Goal: Task Accomplishment & Management: Check status

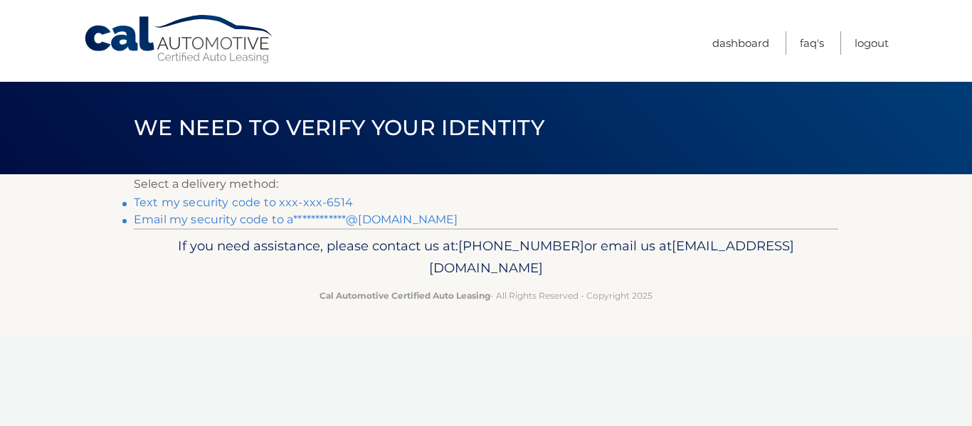
click at [374, 220] on link "**********" at bounding box center [296, 220] width 324 height 14
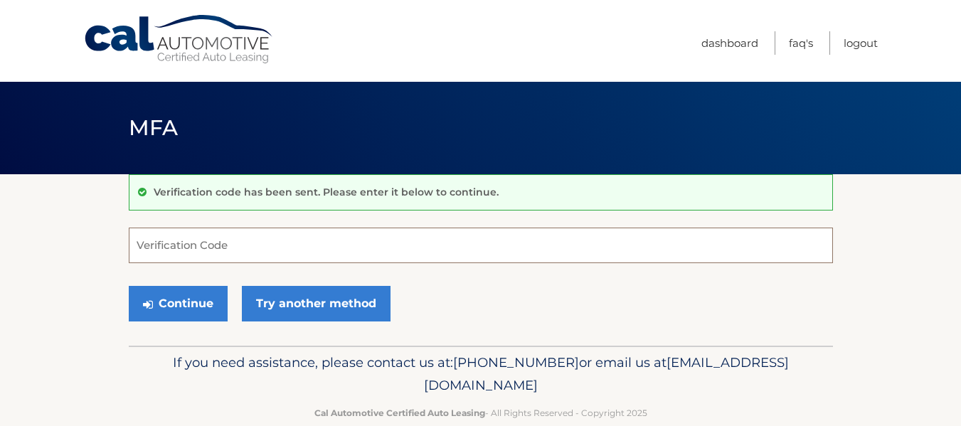
click at [223, 245] on input "Verification Code" at bounding box center [481, 246] width 704 height 36
paste input "693401"
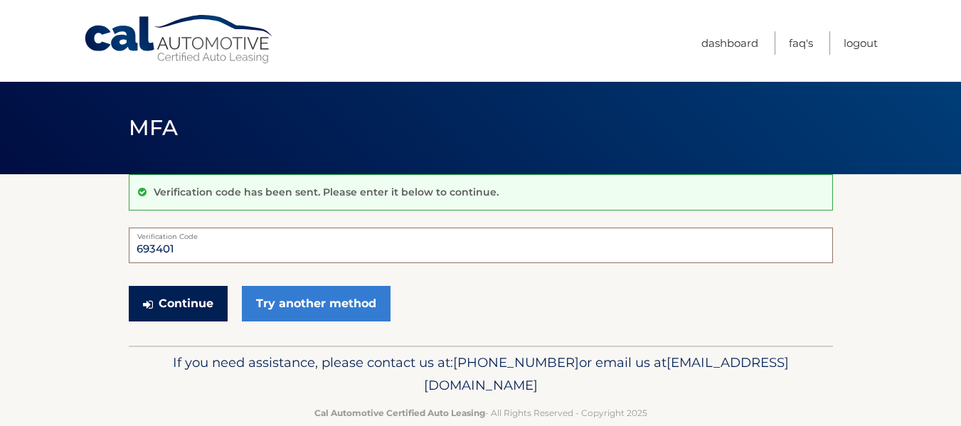
type input "693401"
click at [184, 305] on button "Continue" at bounding box center [178, 304] width 99 height 36
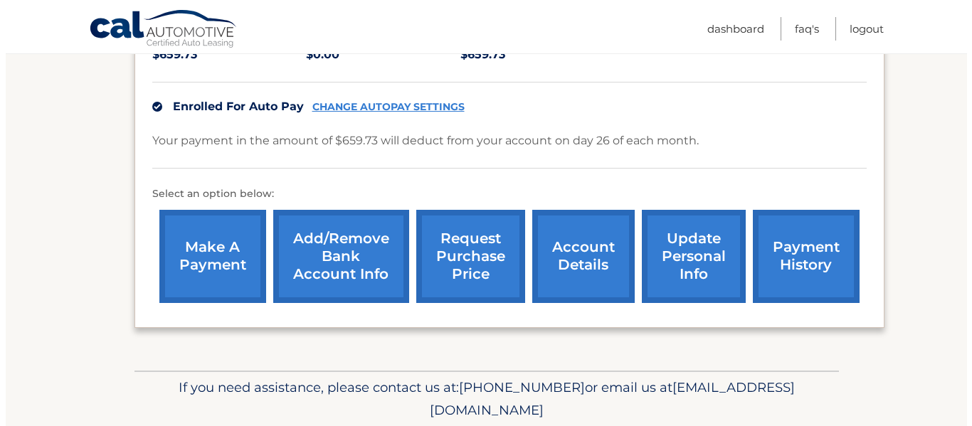
scroll to position [370, 0]
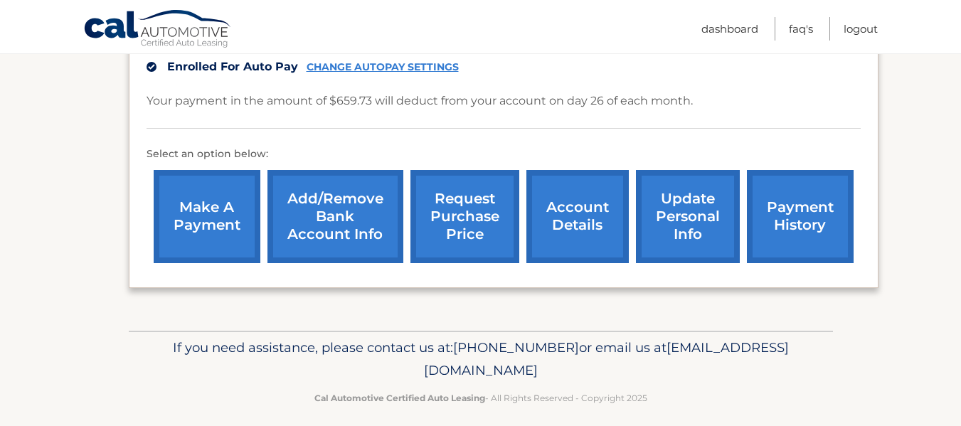
click at [500, 229] on link "request purchase price" at bounding box center [465, 216] width 109 height 93
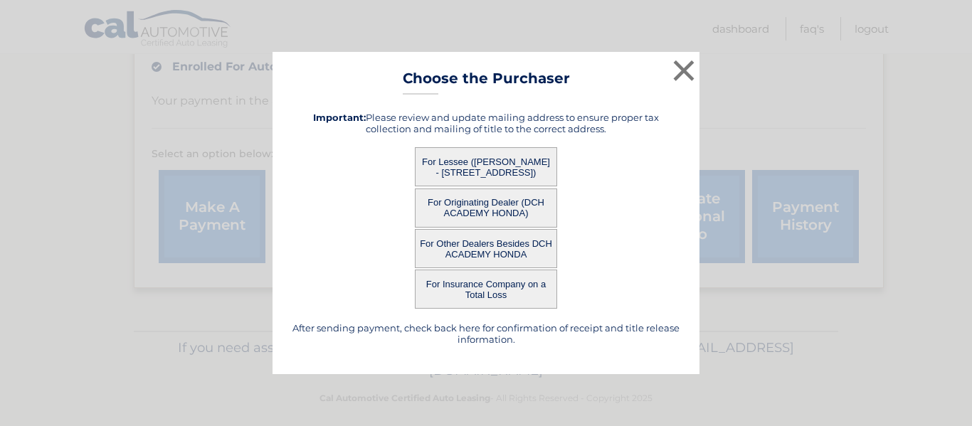
click at [482, 168] on button "For Lessee (ANIKET GADKARI - 623 WATERFORD DR, , EDISON, NJ 08817)" at bounding box center [486, 166] width 142 height 39
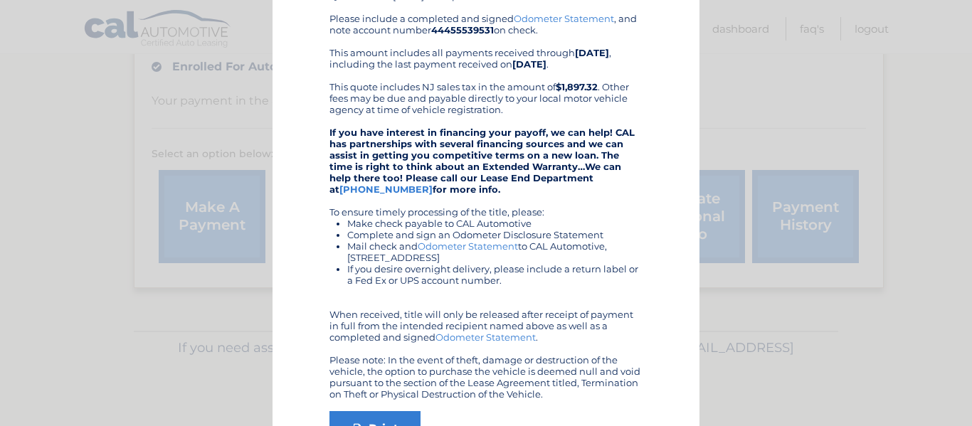
scroll to position [263, 0]
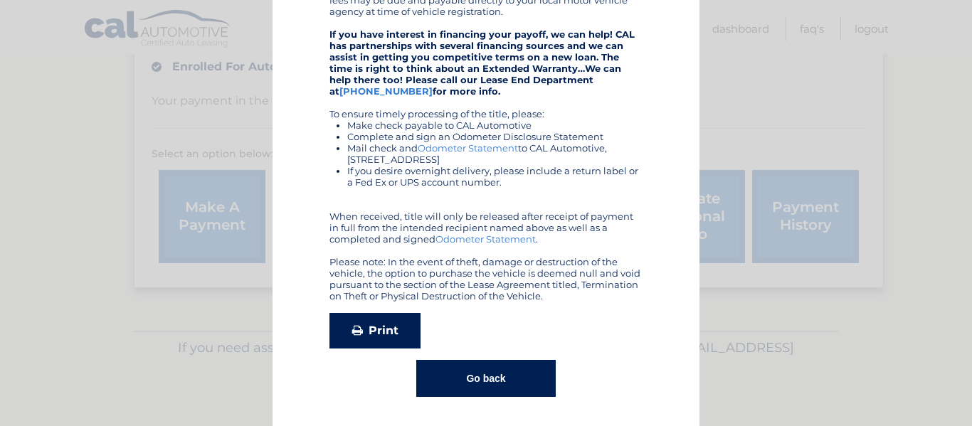
click at [374, 334] on link "Print" at bounding box center [374, 331] width 91 height 36
click at [486, 388] on button "Go back" at bounding box center [485, 378] width 139 height 37
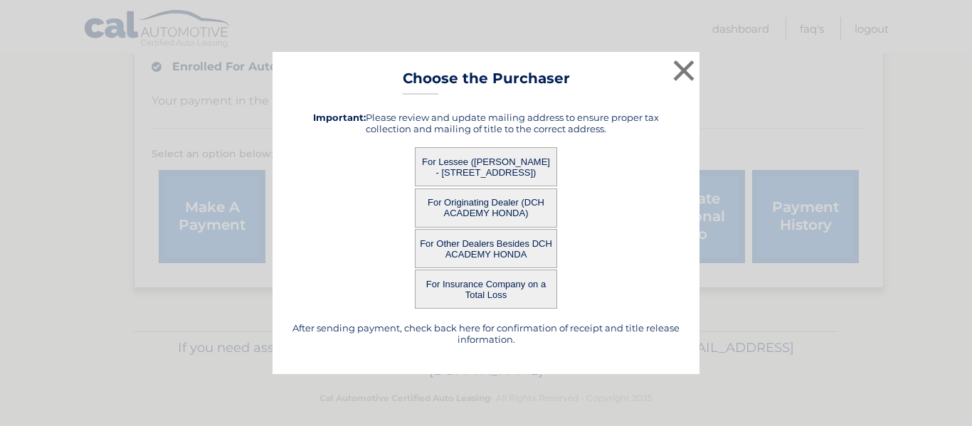
click at [485, 210] on button "For Originating Dealer (DCH ACADEMY HONDA)" at bounding box center [486, 208] width 142 height 39
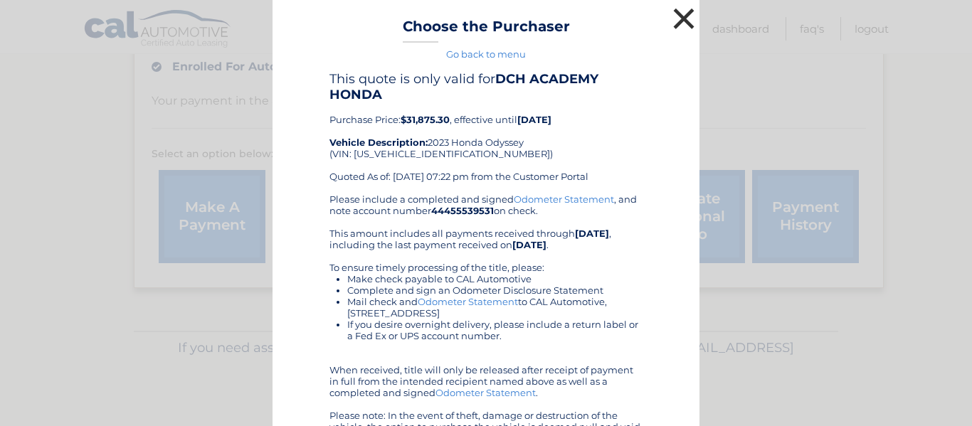
click at [680, 21] on button "×" at bounding box center [684, 18] width 28 height 28
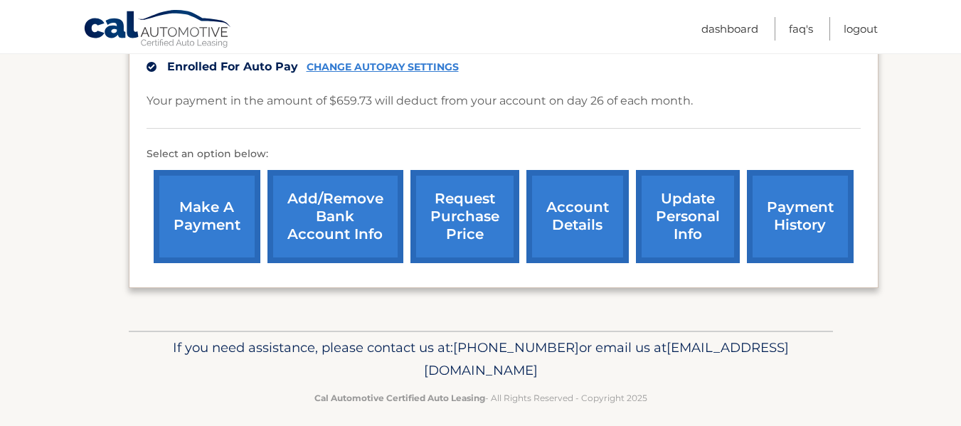
click at [457, 230] on link "request purchase price" at bounding box center [465, 216] width 109 height 93
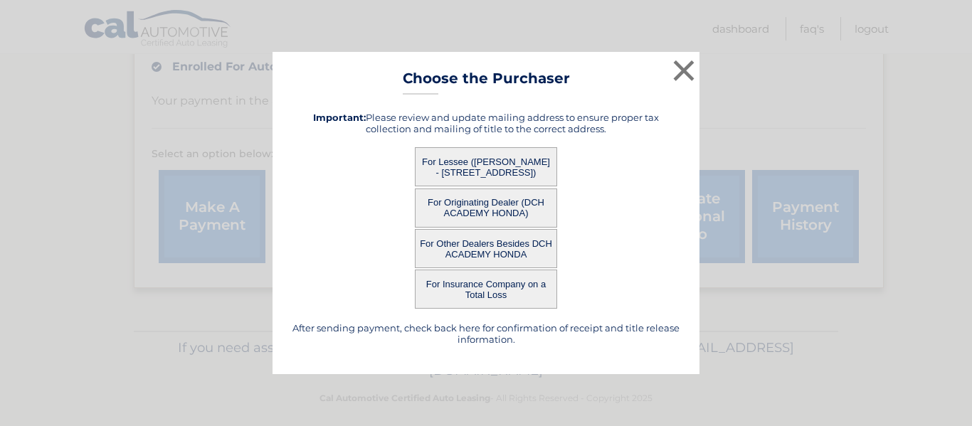
click at [508, 256] on button "For Other Dealers Besides DCH ACADEMY HONDA" at bounding box center [486, 248] width 142 height 39
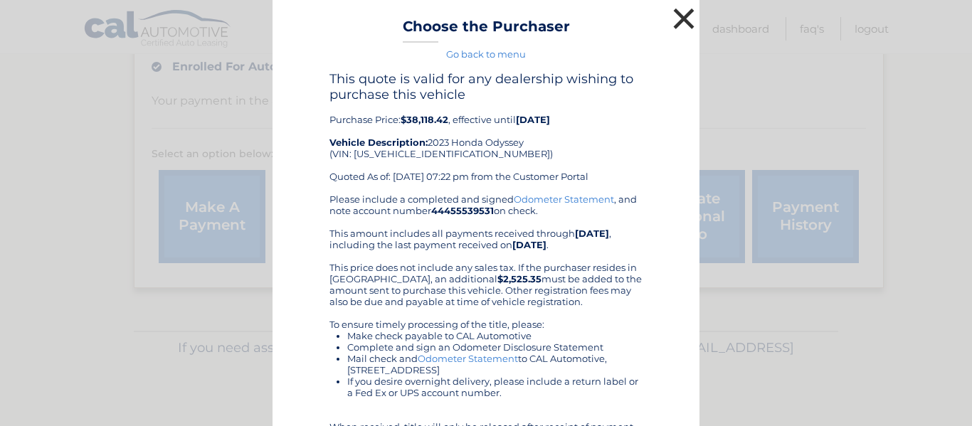
click at [671, 24] on button "×" at bounding box center [684, 18] width 28 height 28
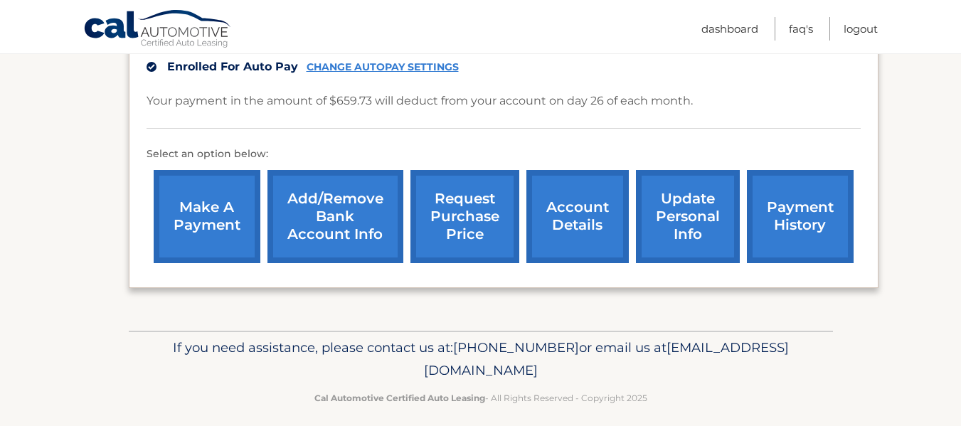
click at [462, 233] on link "request purchase price" at bounding box center [465, 216] width 109 height 93
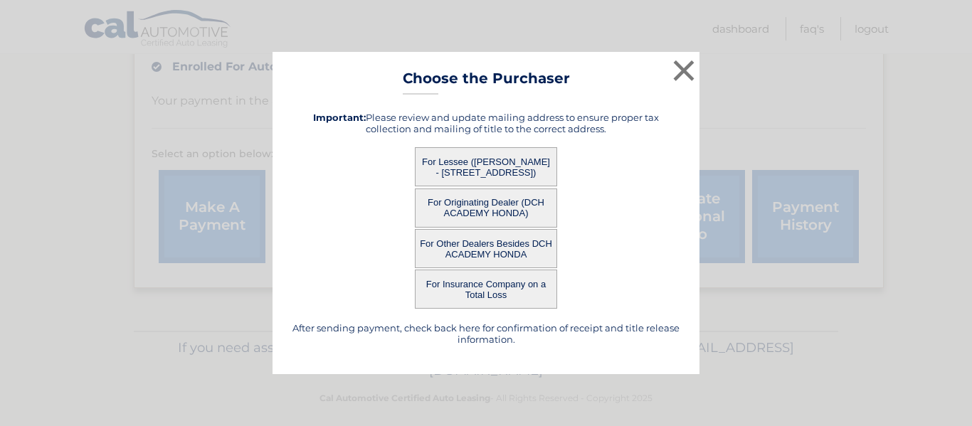
click at [465, 202] on button "For Originating Dealer (DCH ACADEMY HONDA)" at bounding box center [486, 208] width 142 height 39
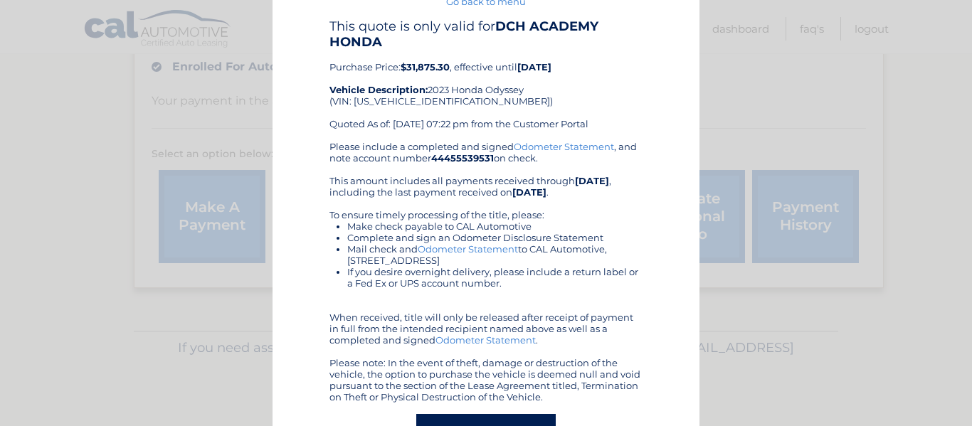
scroll to position [107, 0]
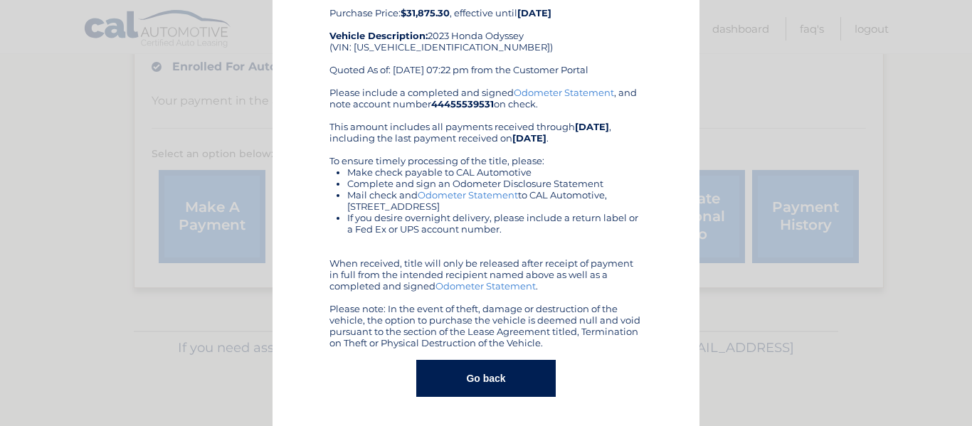
click at [448, 382] on button "Go back" at bounding box center [485, 378] width 139 height 37
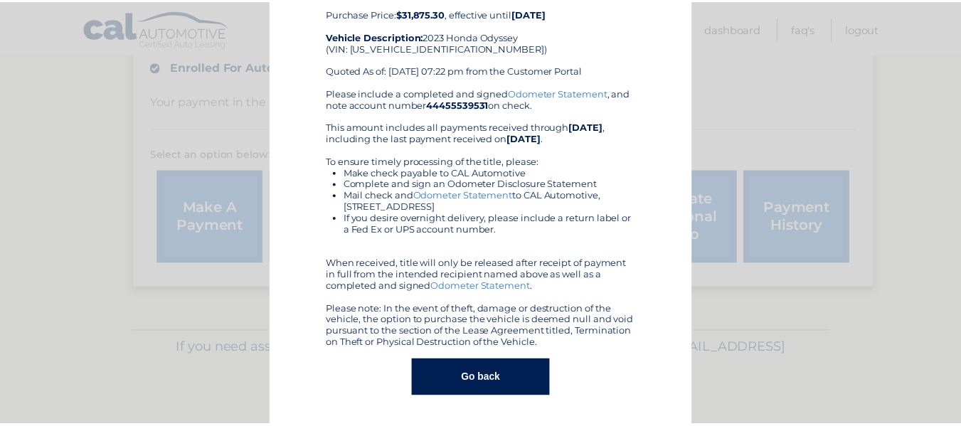
scroll to position [0, 0]
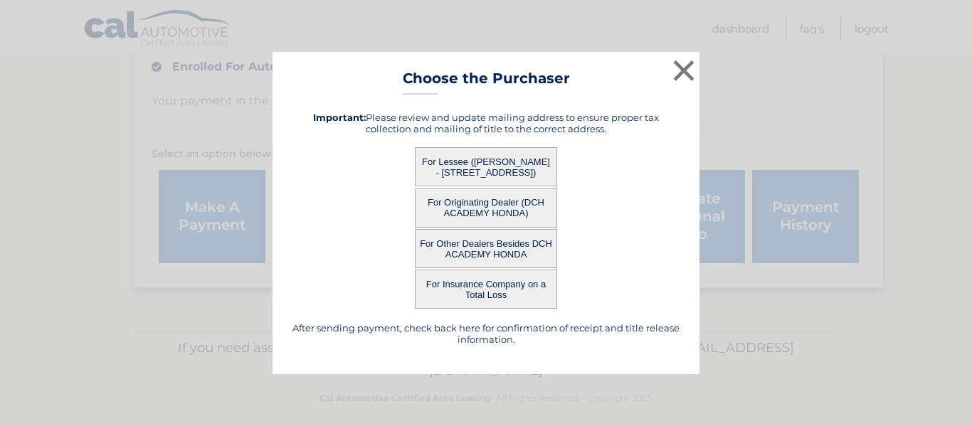
click at [499, 244] on button "For Other Dealers Besides DCH ACADEMY HONDA" at bounding box center [486, 248] width 142 height 39
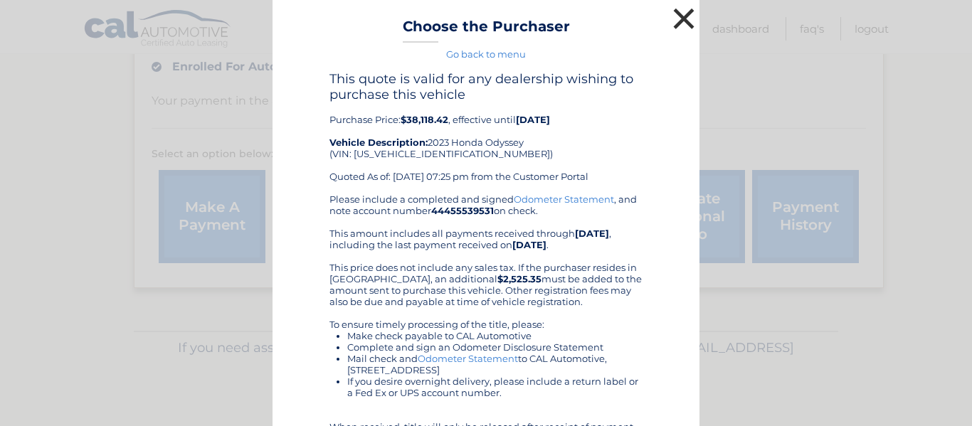
click at [679, 13] on button "×" at bounding box center [684, 18] width 28 height 28
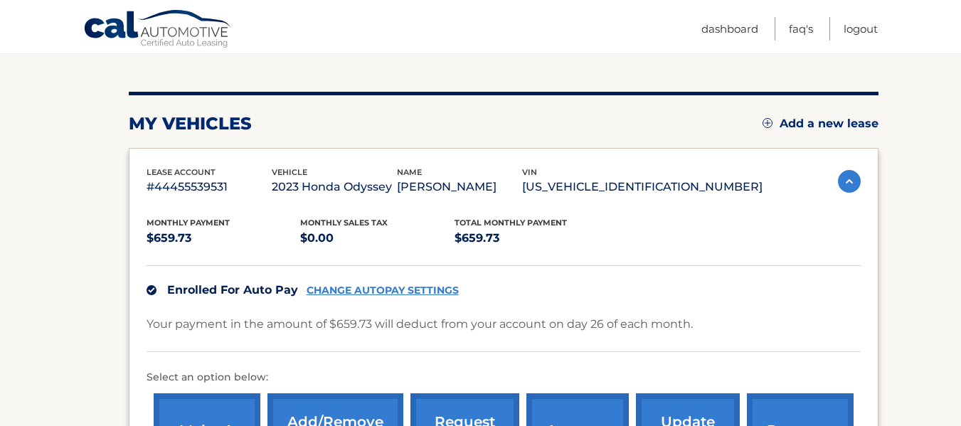
scroll to position [97, 0]
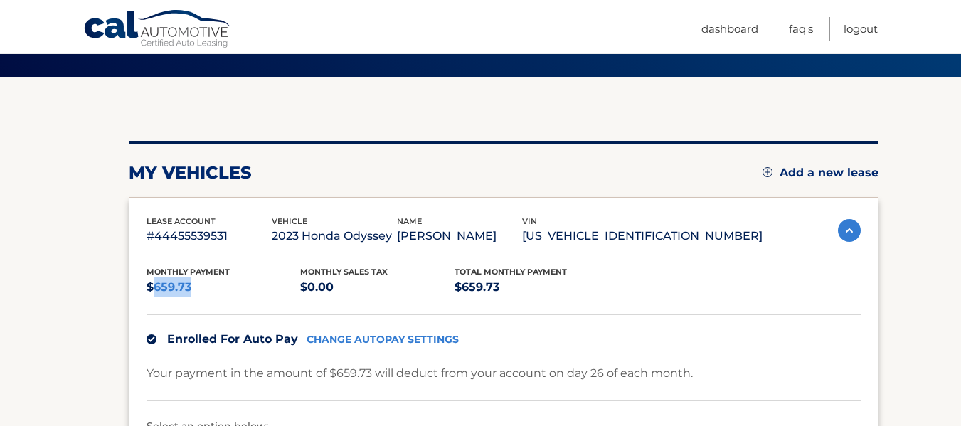
drag, startPoint x: 192, startPoint y: 289, endPoint x: 152, endPoint y: 283, distance: 40.2
click at [152, 283] on p "$659.73" at bounding box center [224, 287] width 154 height 20
copy p "659.73"
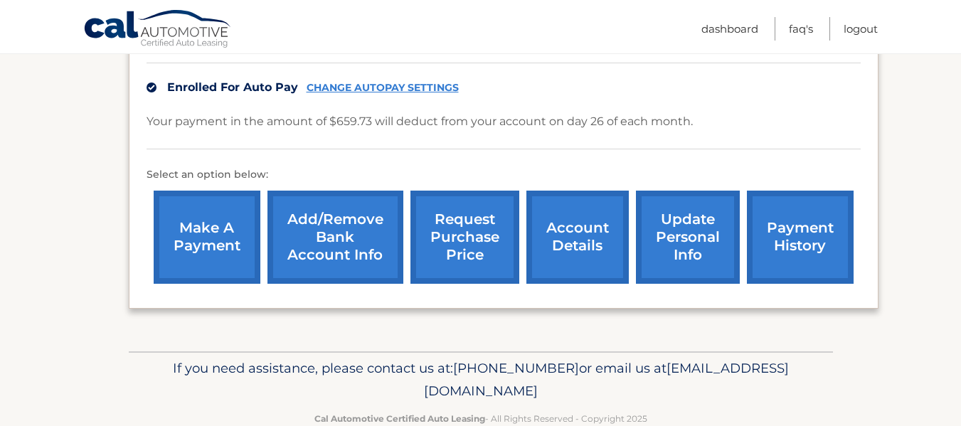
scroll to position [382, 0]
